Goal: Obtain resource: Download file/media

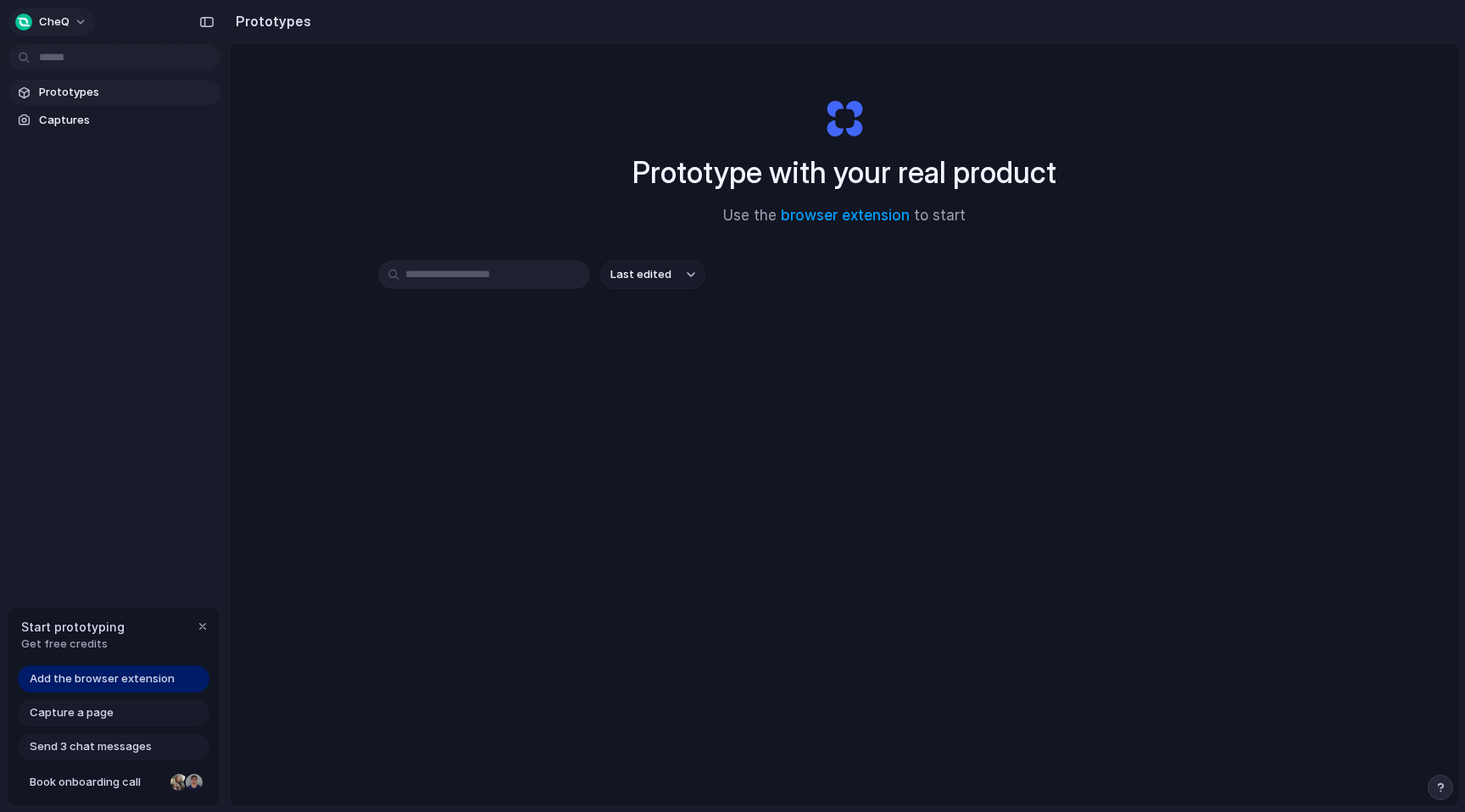
click at [67, 18] on span "CheQ" at bounding box center [54, 22] width 31 height 17
click at [75, 20] on div "Settings Invite members Change theme Sign out" at bounding box center [732, 406] width 1465 height 812
click at [522, 281] on input "text" at bounding box center [483, 274] width 212 height 29
click at [638, 276] on span "Last edited" at bounding box center [640, 274] width 61 height 17
click at [598, 245] on div "Last edited Last created Alphabetical" at bounding box center [732, 406] width 1465 height 812
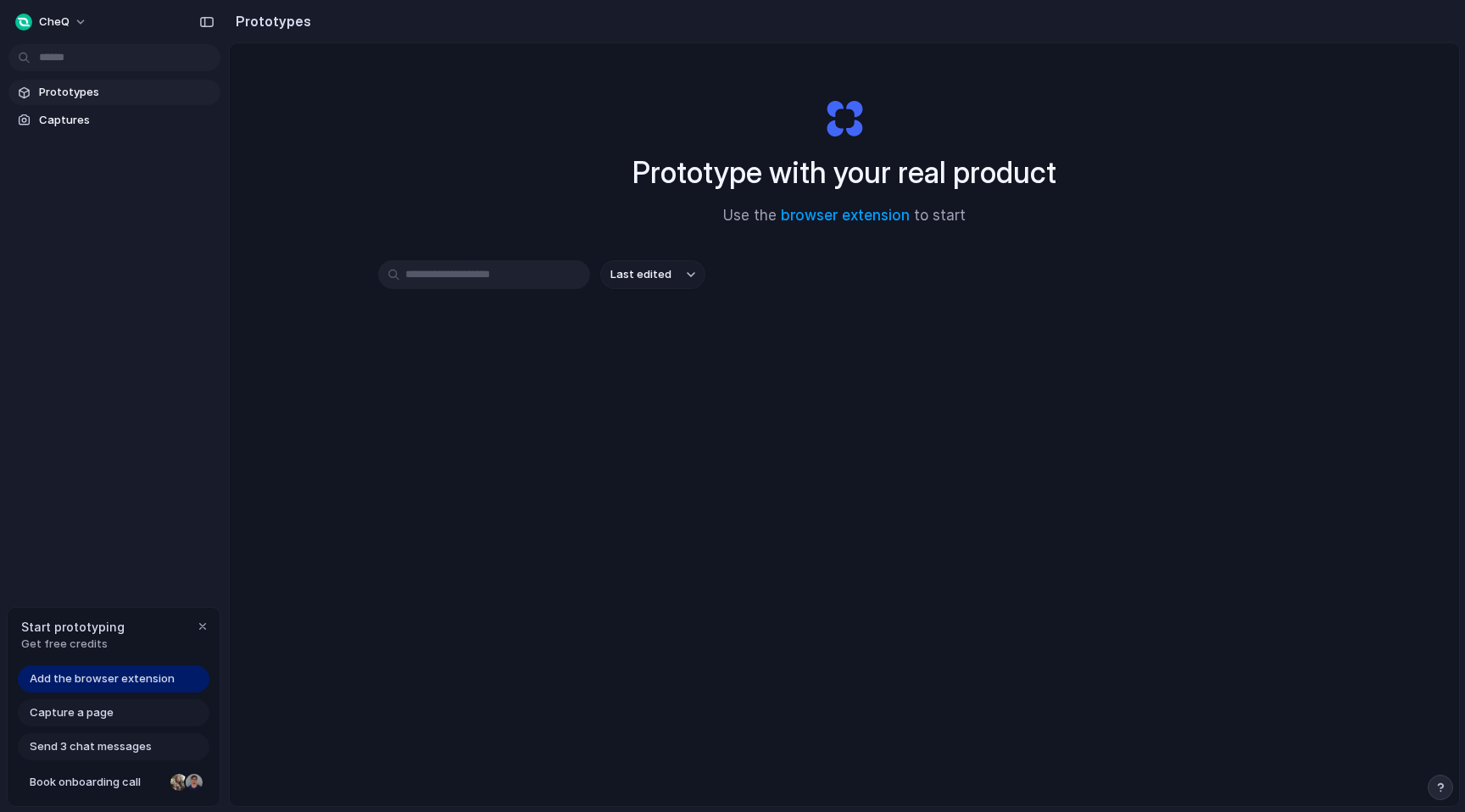
click at [156, 671] on span "Add the browser extension" at bounding box center [102, 678] width 145 height 17
click at [152, 686] on div "Add the browser extension" at bounding box center [114, 678] width 191 height 27
click at [848, 216] on link "browser extension" at bounding box center [844, 215] width 129 height 17
